Goal: Transaction & Acquisition: Purchase product/service

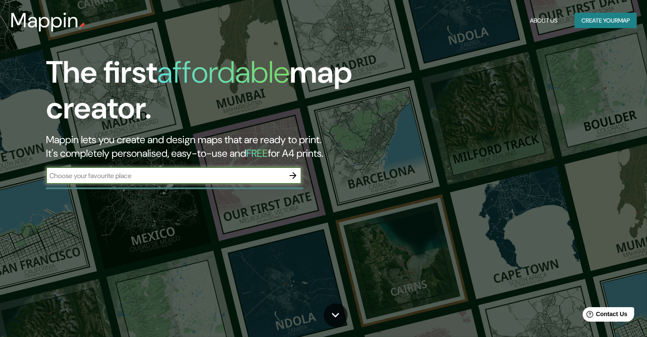
click at [257, 179] on input "text" at bounding box center [165, 176] width 239 height 10
type input "V"
type input "huaral"
click at [88, 178] on input "huaral" at bounding box center [165, 176] width 239 height 10
click at [293, 176] on icon "button" at bounding box center [293, 175] width 10 height 10
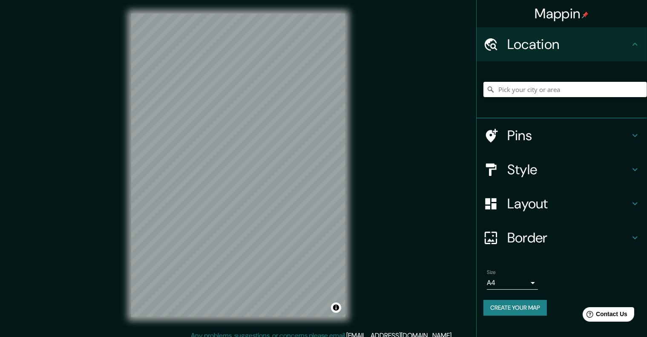
click at [550, 92] on input "Pick your city or area" at bounding box center [566, 89] width 164 height 15
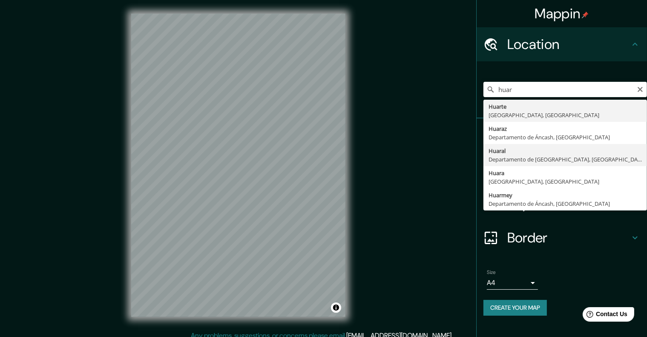
type input "[GEOGRAPHIC_DATA], [GEOGRAPHIC_DATA], [GEOGRAPHIC_DATA]"
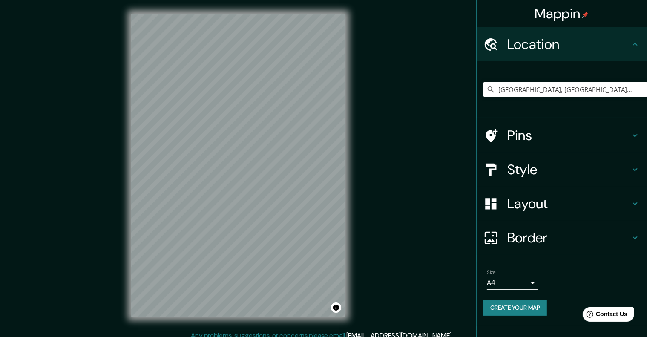
click at [534, 281] on body "Mappin Location [GEOGRAPHIC_DATA], [GEOGRAPHIC_DATA], [GEOGRAPHIC_DATA] Pins St…" at bounding box center [323, 168] width 647 height 337
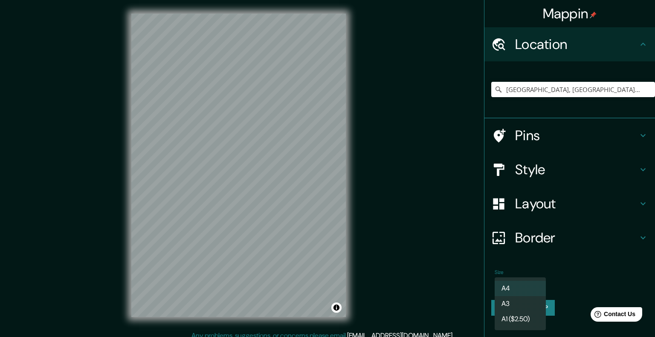
click at [529, 308] on li "A3" at bounding box center [519, 303] width 51 height 15
type input "a4"
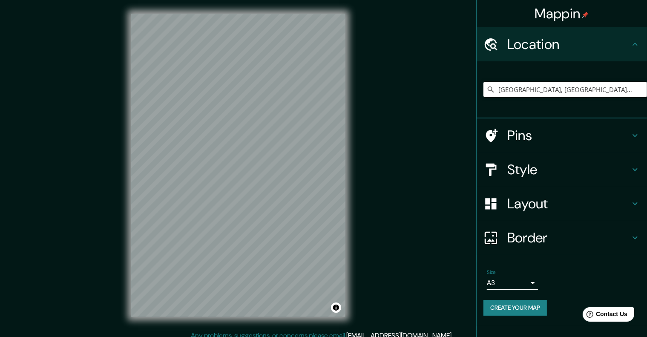
click at [634, 205] on icon at bounding box center [635, 204] width 10 height 10
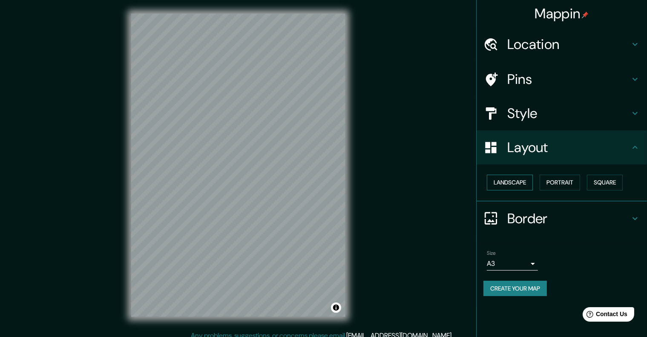
click at [515, 179] on button "Landscape" at bounding box center [510, 183] width 46 height 16
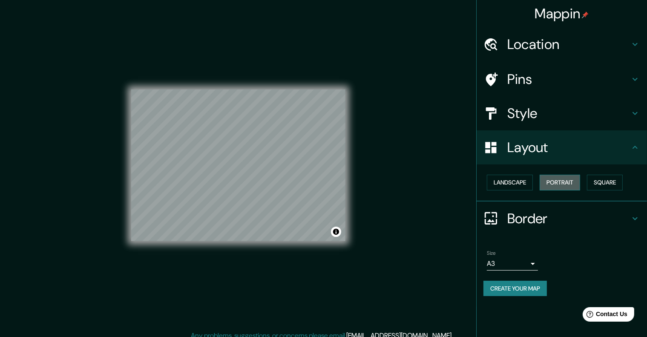
click at [552, 183] on button "Portrait" at bounding box center [560, 183] width 40 height 16
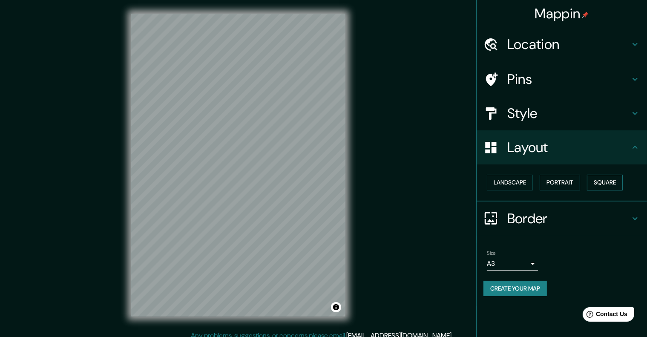
click at [600, 184] on button "Square" at bounding box center [605, 183] width 36 height 16
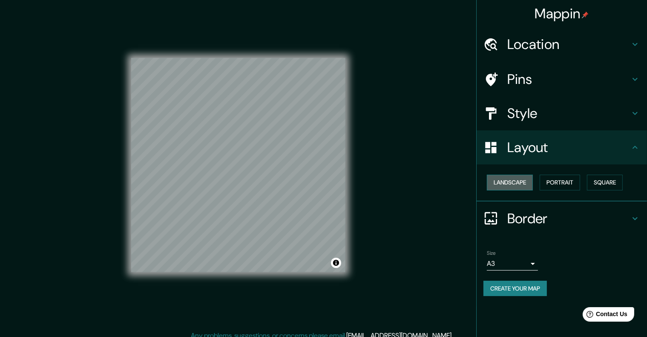
click at [521, 184] on button "Landscape" at bounding box center [510, 183] width 46 height 16
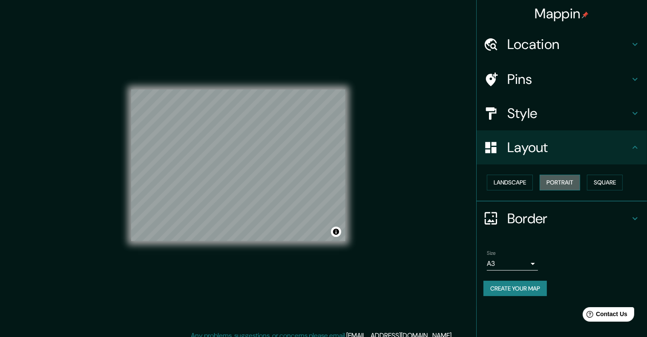
click at [561, 182] on button "Portrait" at bounding box center [560, 183] width 40 height 16
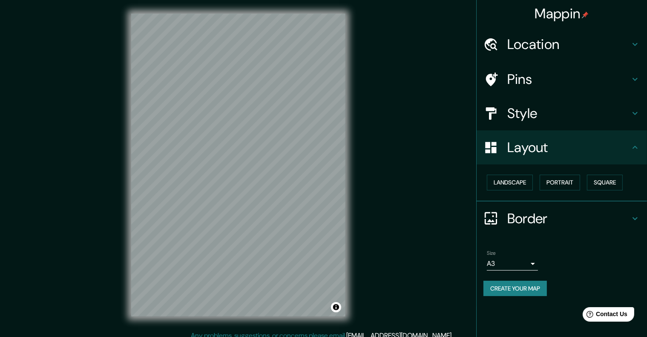
click at [450, 158] on div "Mappin Location [GEOGRAPHIC_DATA], [GEOGRAPHIC_DATA], [GEOGRAPHIC_DATA] Pins St…" at bounding box center [323, 172] width 647 height 344
click at [567, 116] on h4 "Style" at bounding box center [569, 113] width 123 height 17
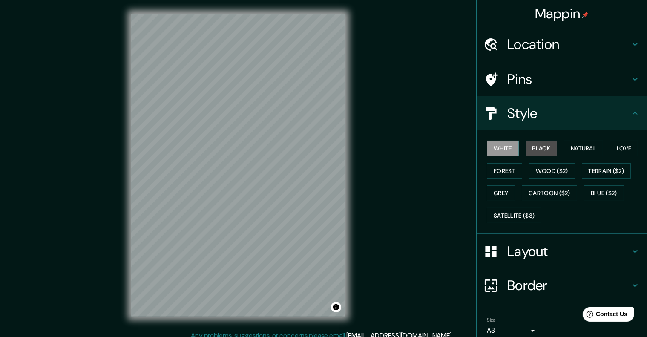
click at [539, 154] on button "Black" at bounding box center [542, 149] width 32 height 16
click at [580, 147] on button "Natural" at bounding box center [583, 149] width 39 height 16
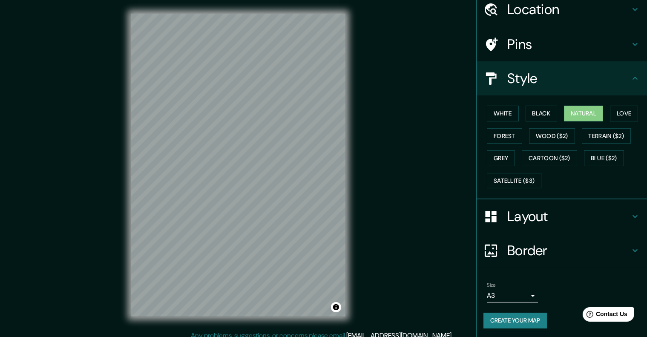
click at [515, 320] on button "Create your map" at bounding box center [516, 321] width 64 height 16
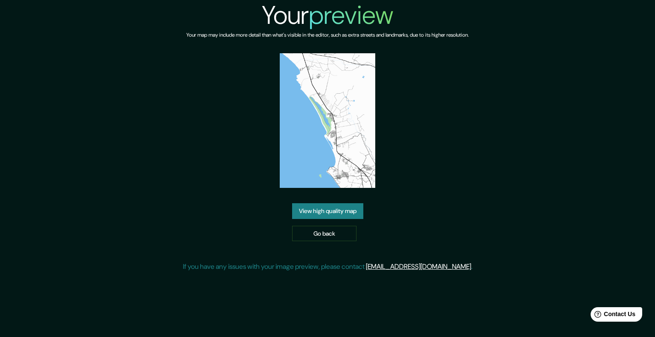
click at [326, 213] on link "View high quality map" at bounding box center [327, 211] width 71 height 16
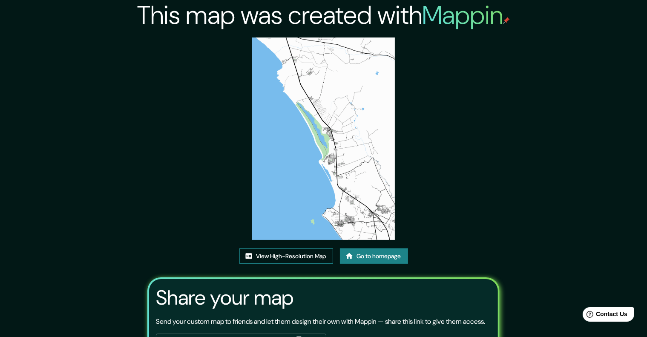
click at [290, 255] on link "View High-Resolution Map" at bounding box center [287, 256] width 94 height 16
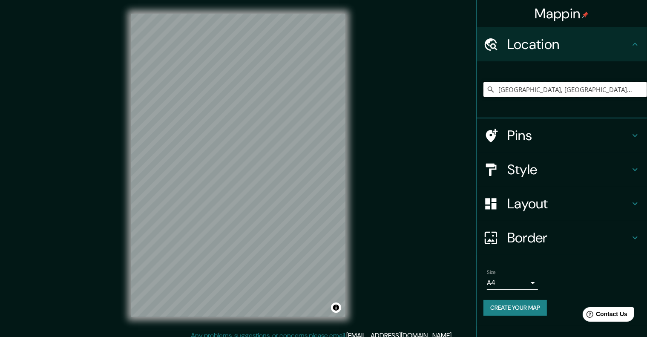
click at [534, 90] on input "[GEOGRAPHIC_DATA], [GEOGRAPHIC_DATA], [GEOGRAPHIC_DATA]" at bounding box center [566, 89] width 164 height 15
click at [615, 85] on input "[GEOGRAPHIC_DATA], [GEOGRAPHIC_DATA], [GEOGRAPHIC_DATA]" at bounding box center [566, 89] width 164 height 15
drag, startPoint x: 615, startPoint y: 92, endPoint x: 492, endPoint y: 85, distance: 122.9
click at [492, 85] on input "[GEOGRAPHIC_DATA], [GEOGRAPHIC_DATA], [GEOGRAPHIC_DATA]" at bounding box center [566, 89] width 164 height 15
click at [491, 88] on icon at bounding box center [491, 89] width 9 height 9
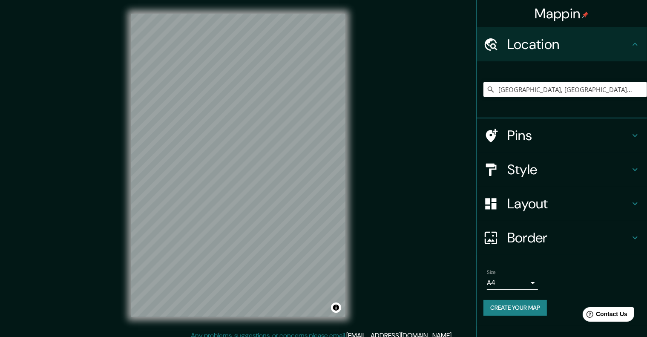
click at [491, 88] on icon at bounding box center [491, 89] width 9 height 9
click at [491, 89] on icon at bounding box center [491, 89] width 9 height 9
click at [511, 90] on input "Huaral, Departamento de Lima, Perú" at bounding box center [566, 89] width 164 height 15
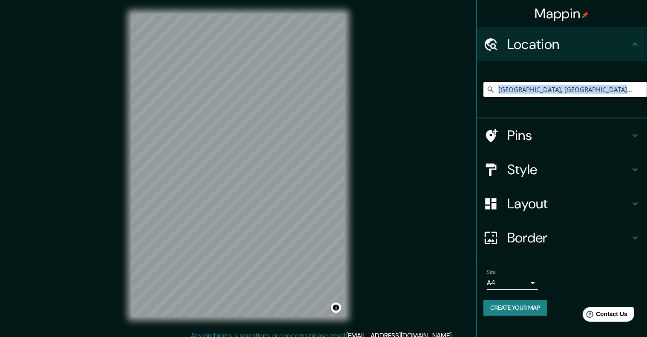
click at [511, 90] on input "Huaral, Departamento de Lima, Perú" at bounding box center [566, 89] width 164 height 15
click at [585, 90] on input "Huaral, Departamento de Lima, Perú" at bounding box center [566, 89] width 164 height 15
click at [615, 93] on input "Huaral, Departamento de Lima, Perú" at bounding box center [566, 89] width 164 height 15
click at [606, 87] on input "[GEOGRAPHIC_DATA], [GEOGRAPHIC_DATA], [GEOGRAPHIC_DATA]" at bounding box center [566, 89] width 164 height 15
click at [618, 90] on input "[GEOGRAPHIC_DATA], [GEOGRAPHIC_DATA], [GEOGRAPHIC_DATA]" at bounding box center [566, 89] width 164 height 15
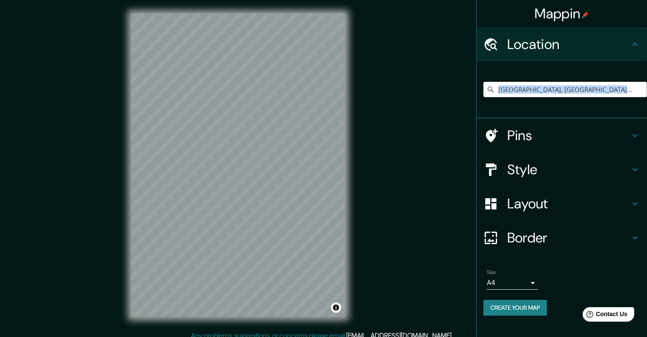
click at [605, 89] on input "[GEOGRAPHIC_DATA], [GEOGRAPHIC_DATA], [GEOGRAPHIC_DATA]" at bounding box center [566, 89] width 164 height 15
click at [608, 94] on input "[GEOGRAPHIC_DATA], [GEOGRAPHIC_DATA], [GEOGRAPHIC_DATA]" at bounding box center [566, 89] width 164 height 15
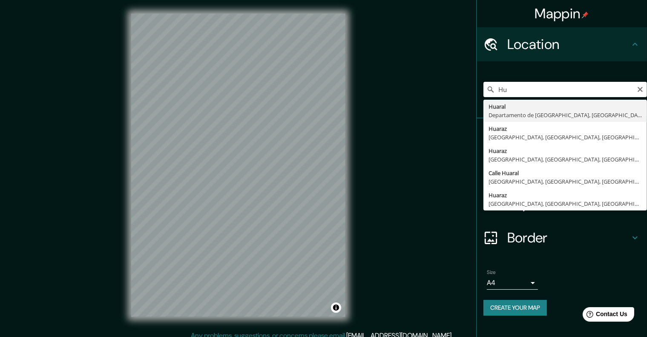
type input "H"
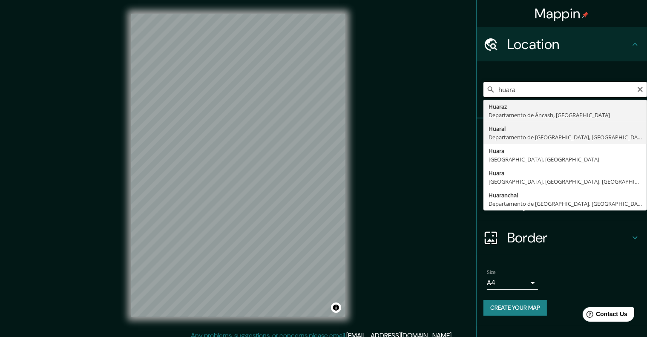
type input "[GEOGRAPHIC_DATA], [GEOGRAPHIC_DATA], [GEOGRAPHIC_DATA]"
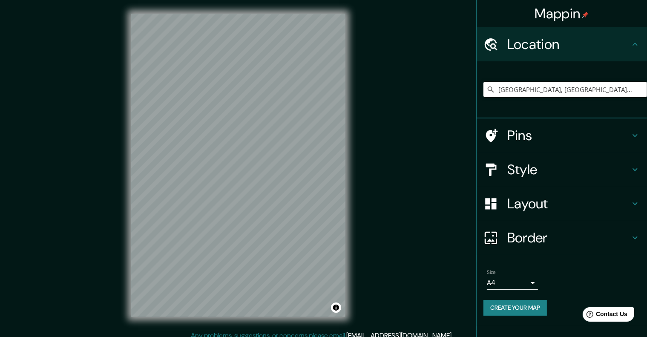
drag, startPoint x: 377, startPoint y: 173, endPoint x: 375, endPoint y: 147, distance: 26.5
click at [375, 147] on div "Mappin Location [GEOGRAPHIC_DATA], [GEOGRAPHIC_DATA], [GEOGRAPHIC_DATA] Pins St…" at bounding box center [323, 172] width 647 height 344
click at [538, 172] on h4 "Style" at bounding box center [569, 169] width 123 height 17
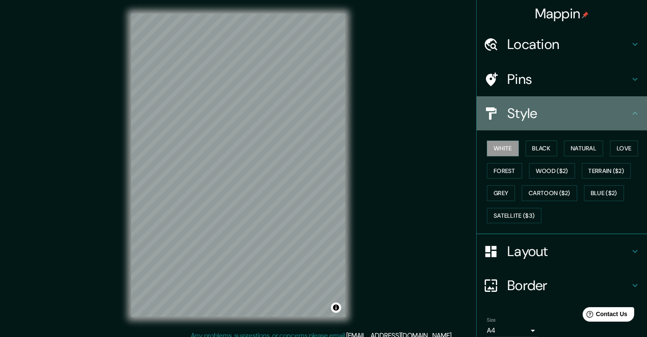
click at [523, 119] on h4 "Style" at bounding box center [569, 113] width 123 height 17
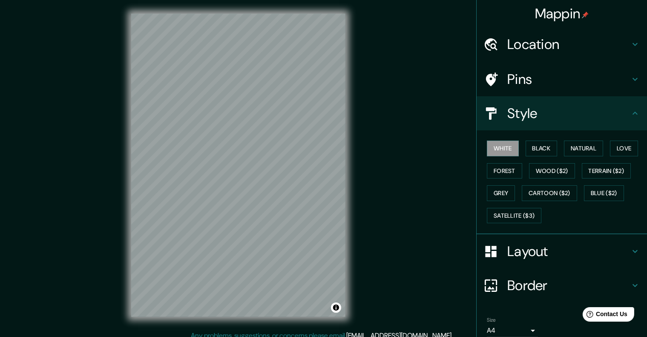
click at [521, 253] on h4 "Layout" at bounding box center [569, 251] width 123 height 17
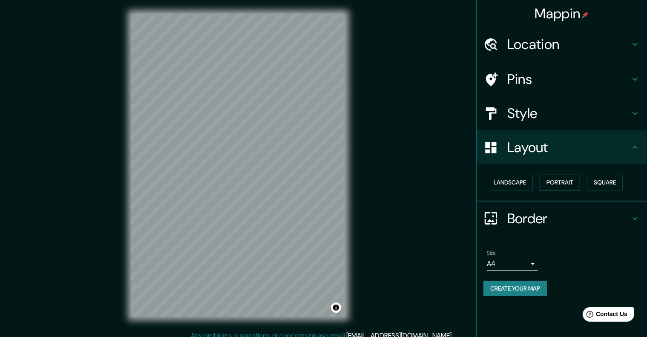
click at [552, 181] on button "Portrait" at bounding box center [560, 183] width 40 height 16
click at [606, 179] on button "Square" at bounding box center [605, 183] width 36 height 16
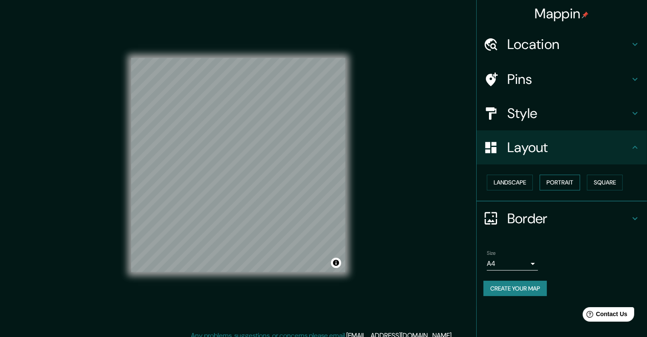
click at [556, 182] on button "Portrait" at bounding box center [560, 183] width 40 height 16
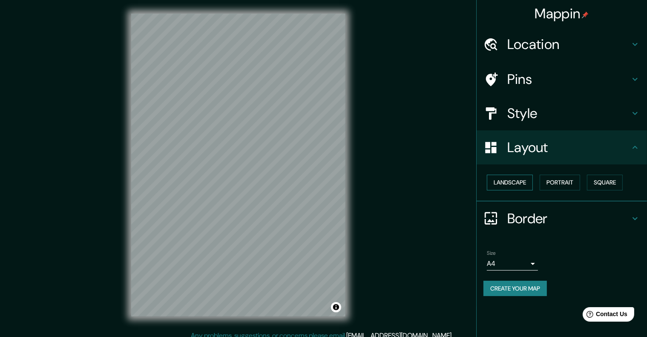
click at [518, 181] on button "Landscape" at bounding box center [510, 183] width 46 height 16
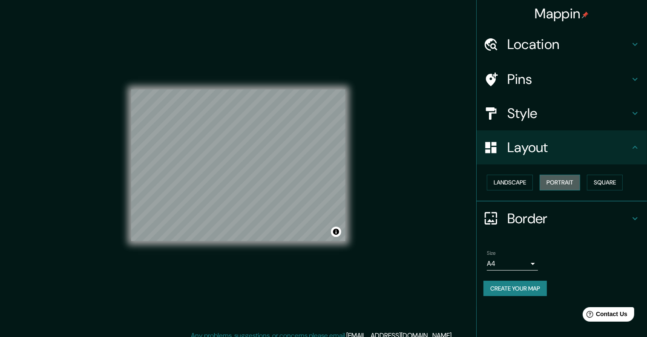
click at [547, 180] on button "Portrait" at bounding box center [560, 183] width 40 height 16
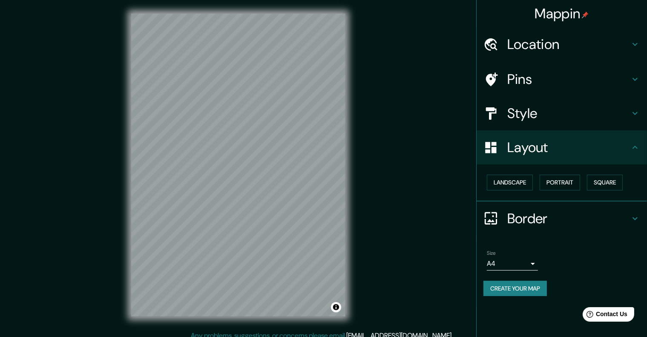
click at [526, 112] on h4 "Style" at bounding box center [569, 113] width 123 height 17
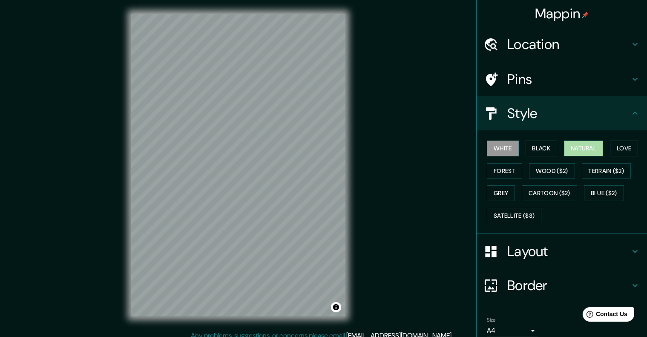
click at [569, 147] on button "Natural" at bounding box center [583, 149] width 39 height 16
click at [539, 149] on button "Black" at bounding box center [542, 149] width 32 height 16
click at [500, 148] on button "White" at bounding box center [503, 149] width 32 height 16
click at [530, 146] on button "Black" at bounding box center [542, 149] width 32 height 16
click at [571, 147] on button "Natural" at bounding box center [583, 149] width 39 height 16
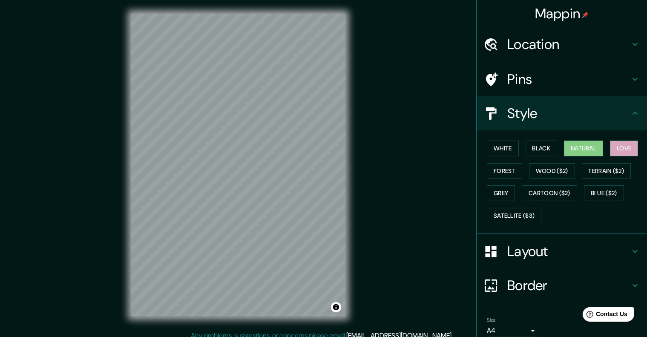
click at [612, 148] on button "Love" at bounding box center [624, 149] width 28 height 16
click at [499, 151] on button "White" at bounding box center [503, 149] width 32 height 16
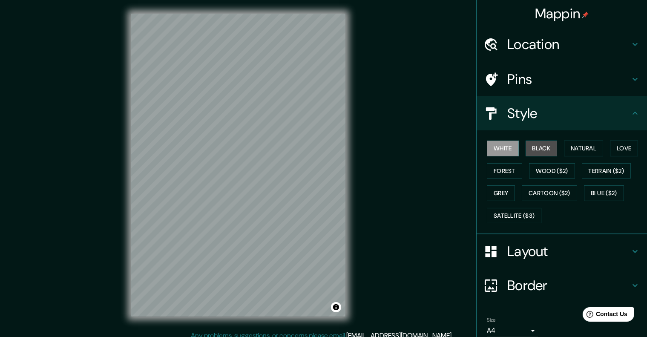
click at [537, 149] on button "Black" at bounding box center [542, 149] width 32 height 16
click at [539, 171] on button "Wood ($2)" at bounding box center [552, 171] width 46 height 16
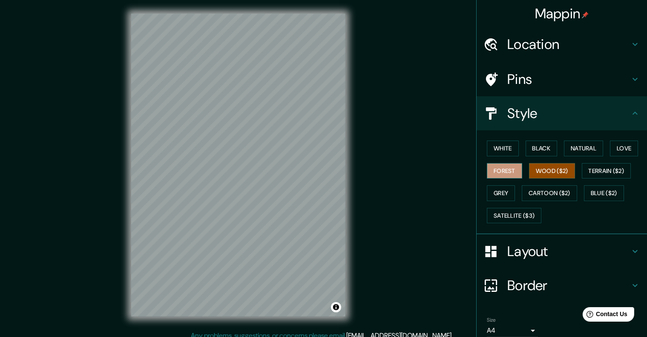
click at [504, 170] on button "Forest" at bounding box center [504, 171] width 35 height 16
click at [584, 146] on button "Natural" at bounding box center [583, 149] width 39 height 16
